Goal: Obtain resource: Download file/media

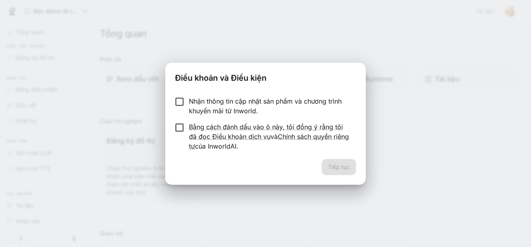
click at [180, 96] on div "Nhận thông tin cập nhật sản phẩm và chương trình khuyến mãi từ Inworld. Bằng cá…" at bounding box center [265, 124] width 200 height 69
click at [343, 164] on font "Tiếp tục" at bounding box center [339, 167] width 22 height 7
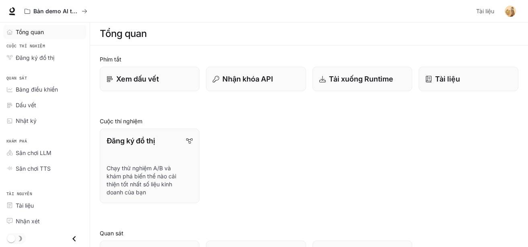
click at [65, 32] on div "Tổng quan" at bounding box center [49, 32] width 67 height 8
click at [329, 126] on div "Đăng ký đồ thị Chạy thử nghiệm A/B và khám phá biến thể nào cải thiện tốt nhất …" at bounding box center [305, 162] width 425 height 81
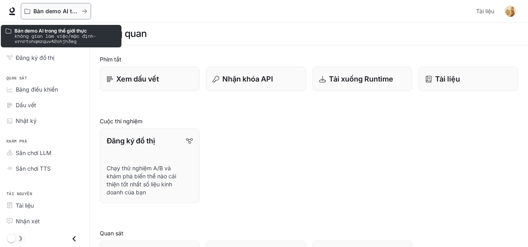
click at [63, 8] on font "Bản demo AI trong thế giới thực" at bounding box center [77, 11] width 88 height 7
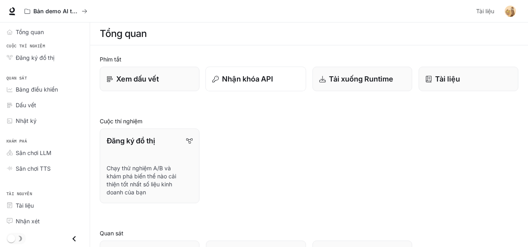
click at [281, 81] on div "Nhận khóa API" at bounding box center [255, 79] width 87 height 11
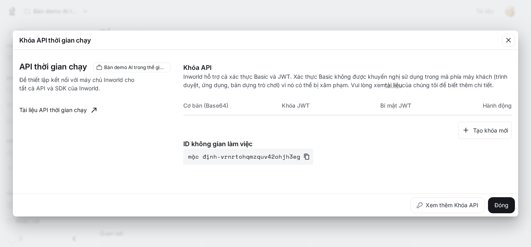
click at [223, 106] on font "Cơ bản (Base64)" at bounding box center [205, 105] width 45 height 7
click at [352, 98] on th "Khóa JWT" at bounding box center [331, 105] width 99 height 19
drag, startPoint x: 241, startPoint y: 107, endPoint x: 223, endPoint y: 113, distance: 19.2
click at [223, 113] on th "Cơ bản (Base64)" at bounding box center [232, 105] width 99 height 19
click at [220, 107] on font "Cơ bản (Base64)" at bounding box center [205, 105] width 45 height 7
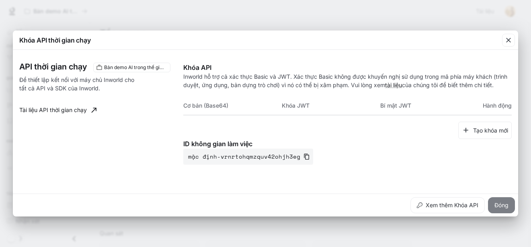
click at [507, 199] on button "Đóng" at bounding box center [501, 205] width 27 height 16
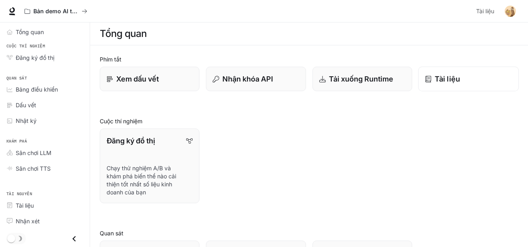
click at [470, 76] on div "Tài liệu" at bounding box center [468, 79] width 87 height 11
click at [426, 124] on div "Đăng ký đồ thị Chạy thử nghiệm A/B và khám phá biến thể nào cải thiện tốt nhất …" at bounding box center [305, 162] width 425 height 81
click at [125, 29] on font "Tổng quan" at bounding box center [123, 34] width 47 height 12
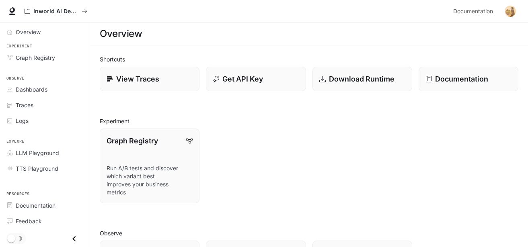
click at [376, 156] on div "Graph Registry Run A/B tests and discover which variant best improves your busi…" at bounding box center [305, 162] width 425 height 81
click at [173, 79] on div "View Traces" at bounding box center [149, 79] width 87 height 11
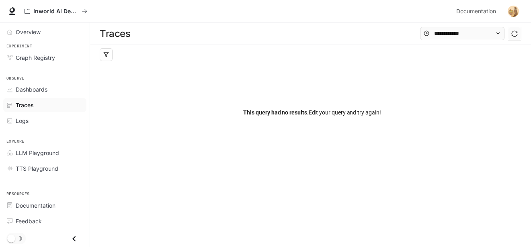
click at [304, 96] on div "This query had no results. Edit your query and try again!" at bounding box center [312, 112] width 425 height 97
click at [508, 10] on img "button" at bounding box center [513, 11] width 11 height 11
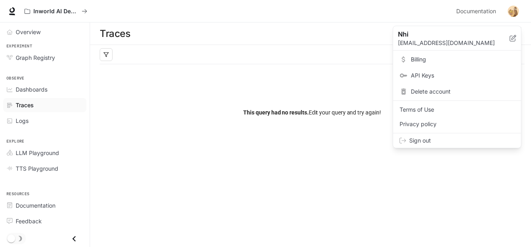
click at [456, 184] on div at bounding box center [265, 123] width 531 height 247
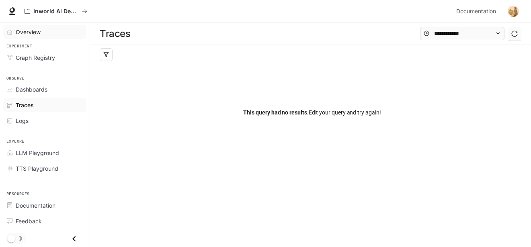
click at [59, 28] on div "Overview" at bounding box center [49, 32] width 67 height 8
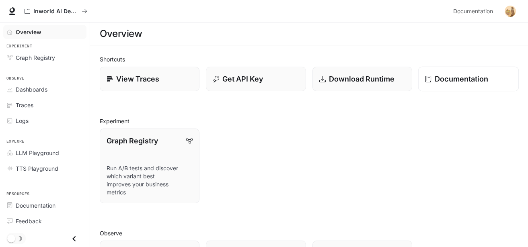
click at [469, 74] on p "Documentation" at bounding box center [461, 79] width 53 height 11
click at [354, 82] on p "Download Runtime" at bounding box center [362, 79] width 66 height 11
